Goal: Information Seeking & Learning: Learn about a topic

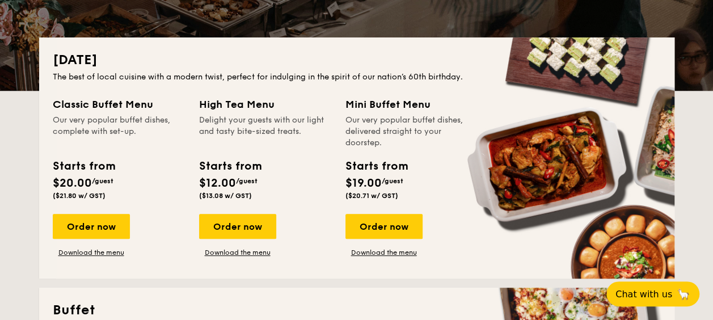
scroll to position [510, 0]
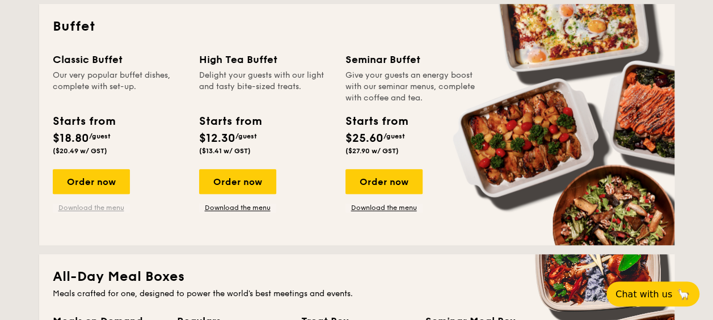
click at [97, 206] on link "Download the menu" at bounding box center [91, 207] width 77 height 9
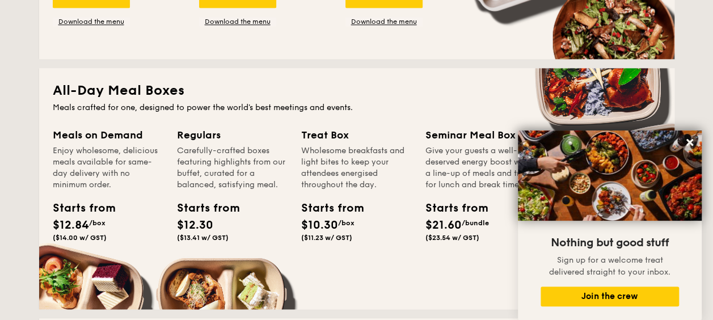
scroll to position [680, 0]
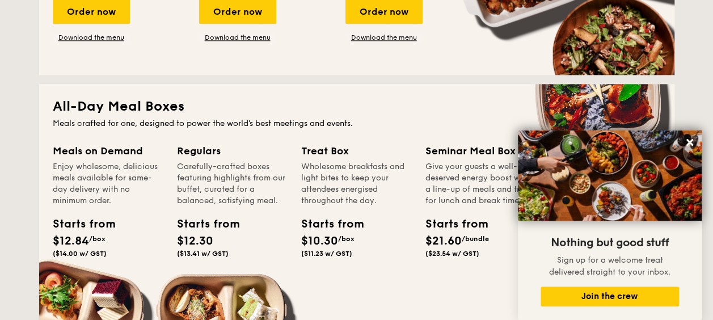
click at [111, 142] on div "All-Day Meal Boxes Meals crafted for one, designed to power the world's best me…" at bounding box center [356, 204] width 635 height 241
click at [108, 158] on div "Meals on Demand" at bounding box center [108, 151] width 111 height 16
click at [57, 225] on div "Starts from" at bounding box center [78, 223] width 51 height 17
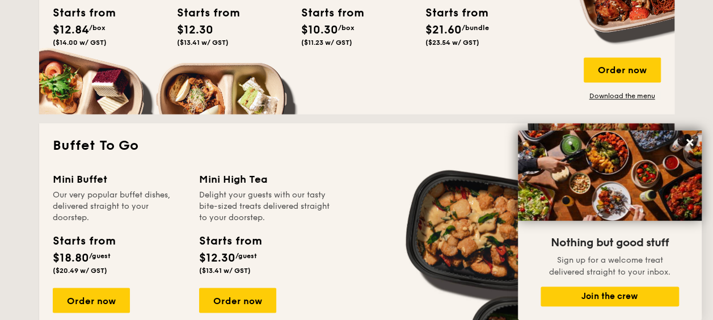
scroll to position [850, 0]
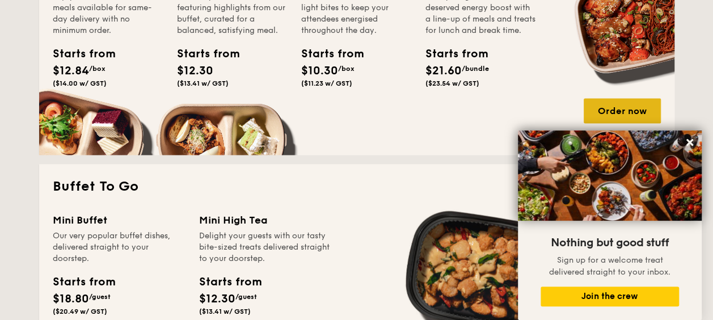
click at [639, 109] on div "Order now" at bounding box center [621, 110] width 77 height 25
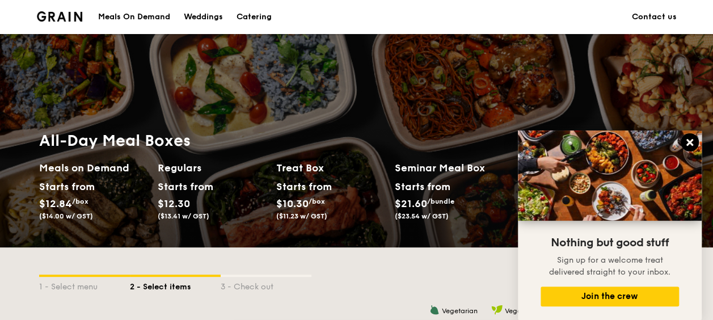
click at [690, 137] on button at bounding box center [689, 142] width 18 height 18
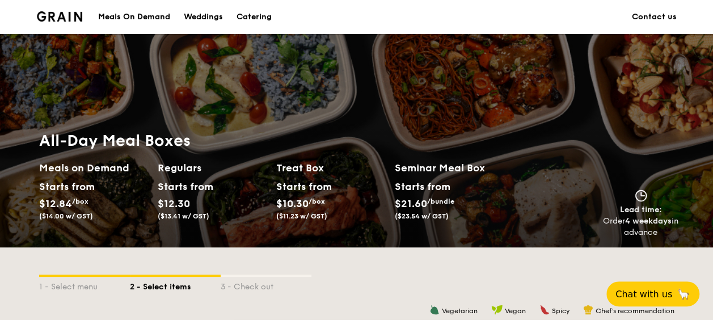
click at [641, 18] on link "Contact us" at bounding box center [654, 17] width 45 height 34
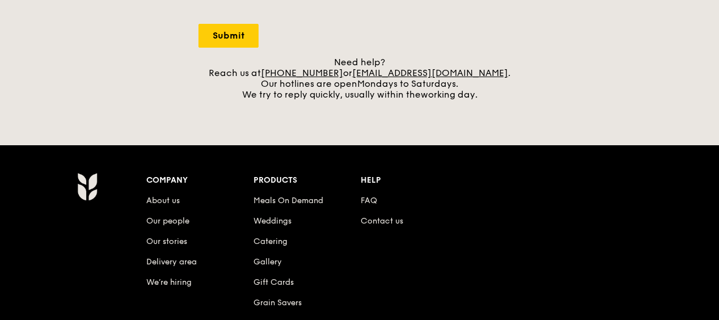
scroll to position [593, 0]
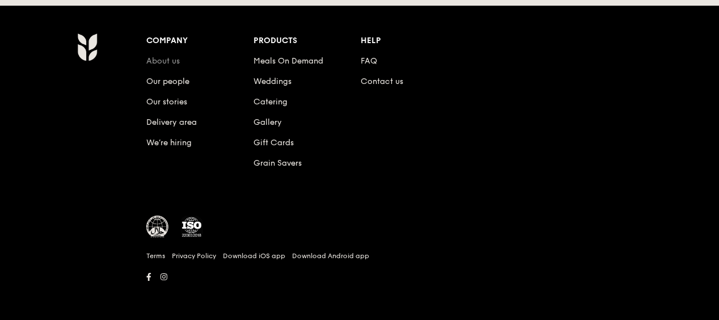
click at [160, 58] on link "About us" at bounding box center [162, 61] width 33 height 10
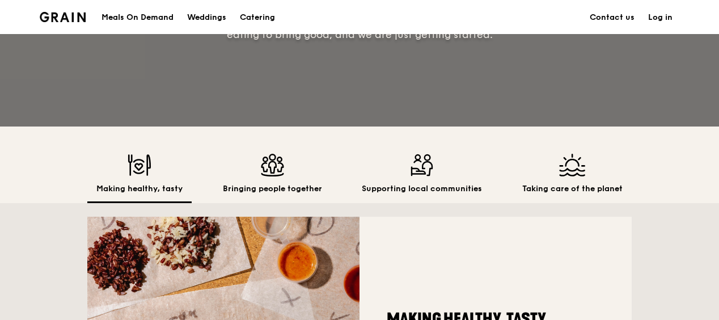
scroll to position [158, 0]
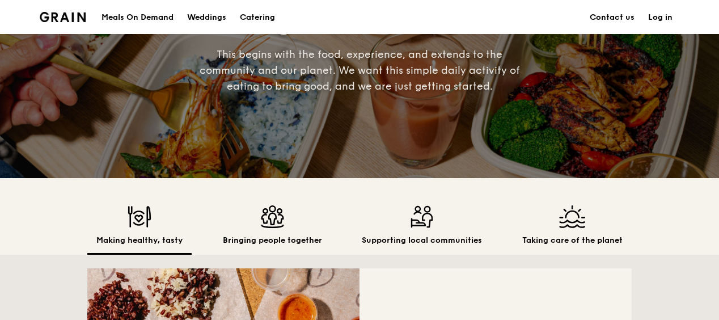
click at [409, 215] on img at bounding box center [422, 216] width 120 height 23
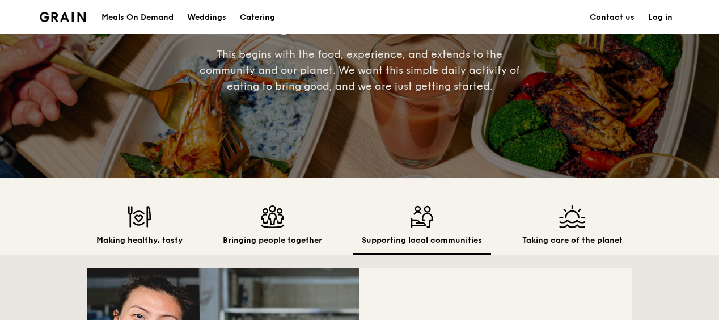
click at [416, 243] on h2 "Supporting local communities" at bounding box center [422, 240] width 120 height 11
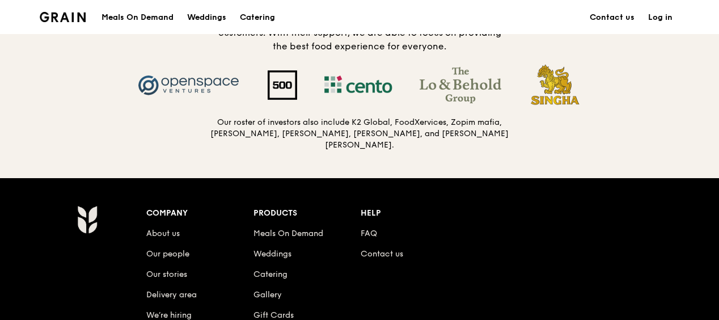
scroll to position [1235, 0]
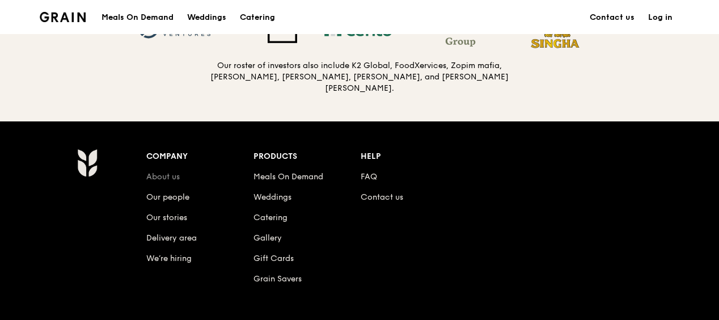
click at [173, 173] on link "About us" at bounding box center [162, 177] width 33 height 10
click at [173, 192] on link "Our people" at bounding box center [167, 197] width 43 height 10
click at [172, 213] on link "Our stories" at bounding box center [166, 218] width 41 height 10
